Goal: Transaction & Acquisition: Purchase product/service

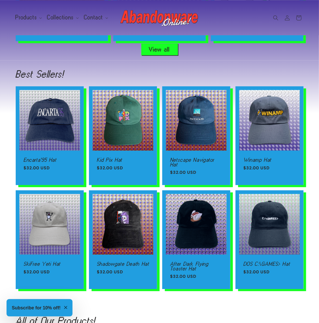
scroll to position [0, 637]
click at [7, 129] on slider-component "Encarta'95 Hat Encarta'95 Hat Regular price $32.00 USD Regular price Sale price…" at bounding box center [160, 187] width 314 height 203
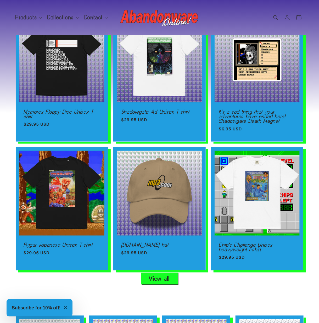
scroll to position [117, 0]
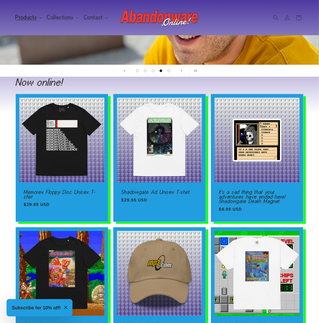
click at [31, 17] on span "Products" at bounding box center [26, 17] width 21 height 5
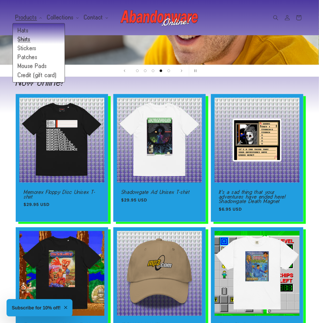
click at [30, 39] on link "Shirts" at bounding box center [39, 39] width 52 height 9
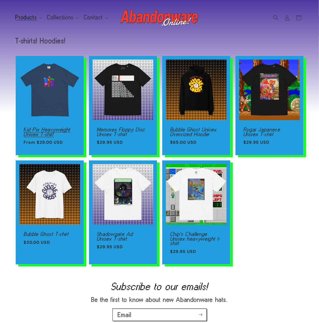
scroll to position [15, 0]
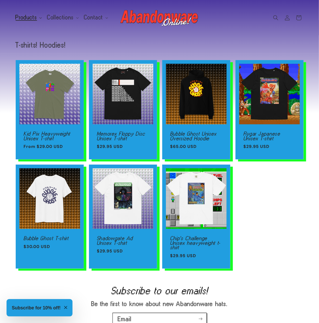
click at [26, 16] on span "Products" at bounding box center [26, 17] width 21 height 5
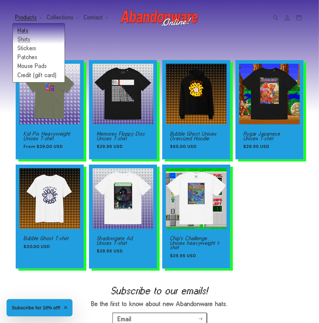
click at [23, 31] on link "Hats" at bounding box center [39, 30] width 52 height 9
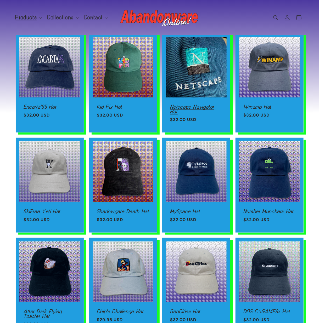
scroll to position [30, 0]
click at [201, 105] on link "Netscape Navigator Hat" at bounding box center [196, 109] width 52 height 9
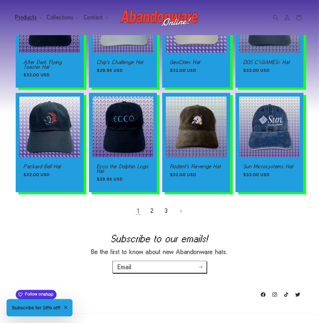
scroll to position [288, 0]
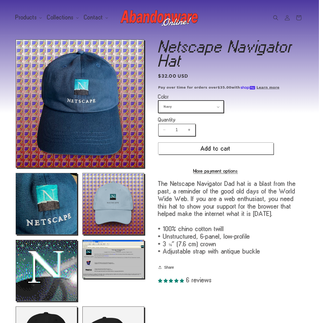
click at [198, 107] on select "Navy Black Stone Light Blue" at bounding box center [190, 107] width 65 height 12
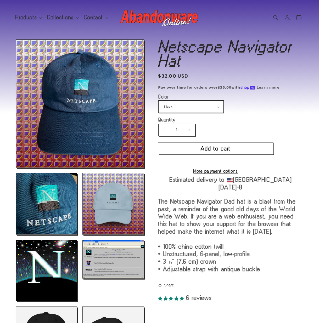
click at [158, 101] on select "Navy Black Stone Light Blue" at bounding box center [190, 107] width 65 height 12
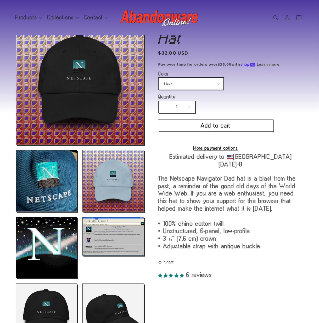
scroll to position [24, 0]
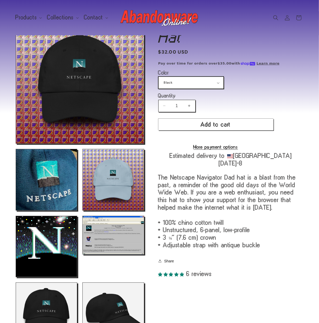
click at [184, 85] on select "Navy Black Stone Light Blue" at bounding box center [190, 83] width 65 height 12
click at [158, 77] on select "Navy Black Stone Light Blue" at bounding box center [190, 83] width 65 height 12
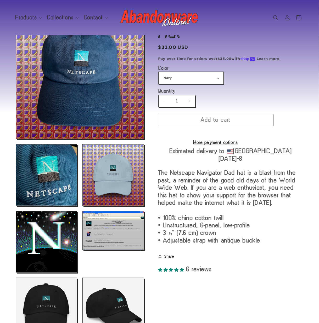
scroll to position [39, 0]
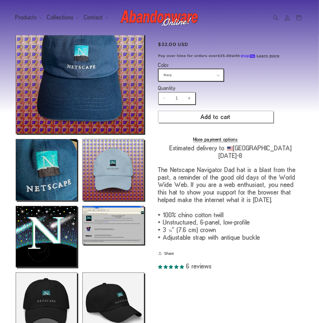
click at [186, 75] on select "Navy Black Stone Light Blue" at bounding box center [190, 75] width 65 height 12
click at [158, 69] on select "Navy Black Stone Light Blue" at bounding box center [190, 75] width 65 height 12
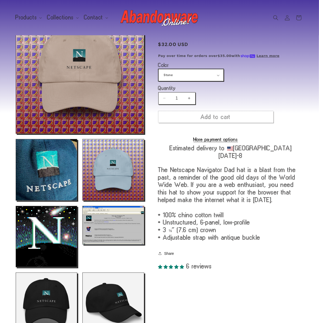
scroll to position [44, 0]
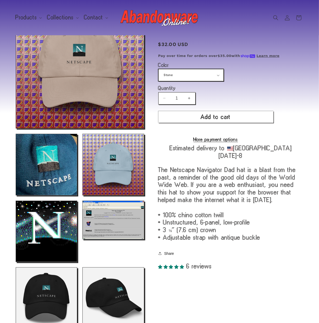
click at [184, 75] on select "Navy Black Stone Light Blue" at bounding box center [190, 75] width 65 height 12
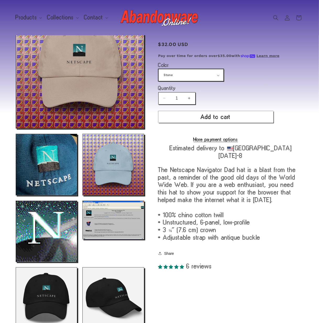
select select "Light Blue"
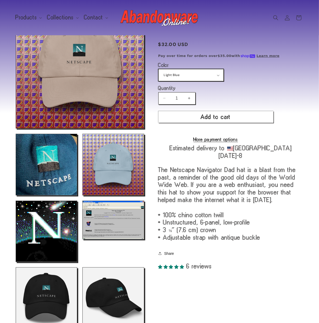
click at [158, 69] on select "Navy Black Stone Light Blue" at bounding box center [190, 75] width 65 height 12
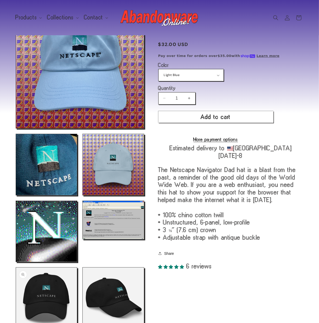
click at [16, 323] on button "Open media 9 in modal" at bounding box center [16, 329] width 0 height 0
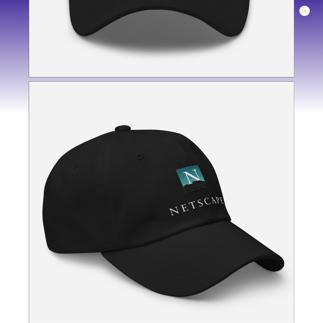
scroll to position [1439, 0]
